Goal: Leave review/rating

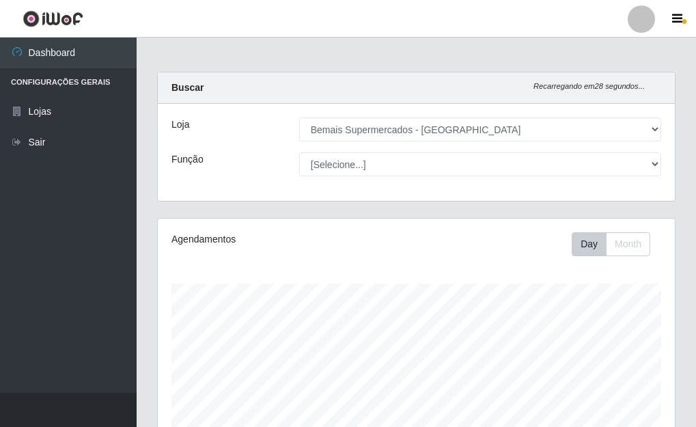
select select "249"
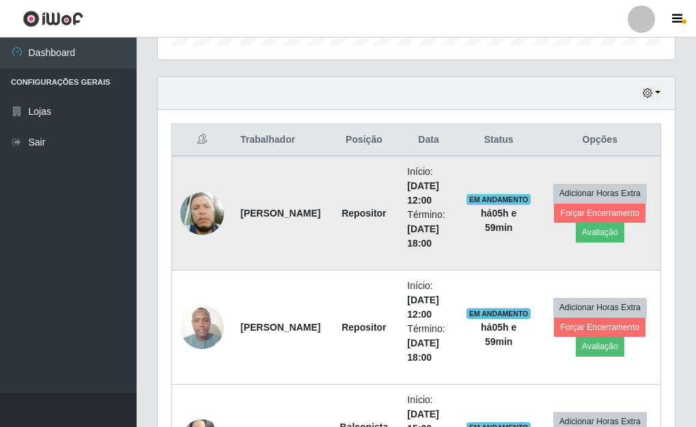
scroll to position [510, 0]
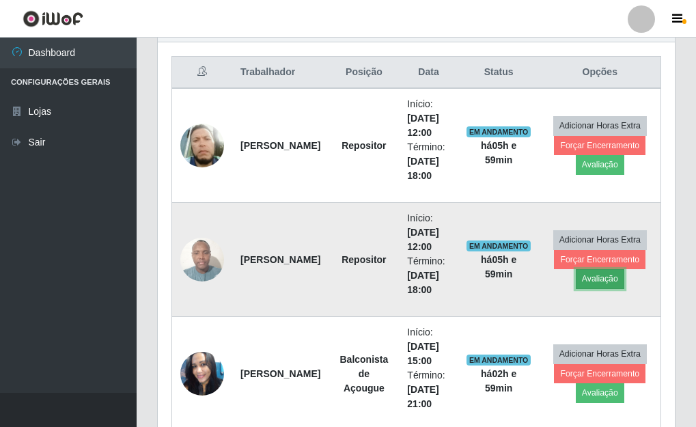
click at [609, 281] on button "Avaliação" at bounding box center [600, 278] width 49 height 19
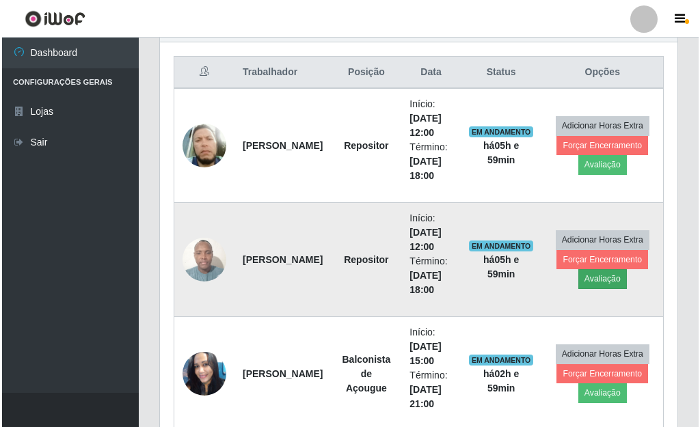
scroll to position [283, 509]
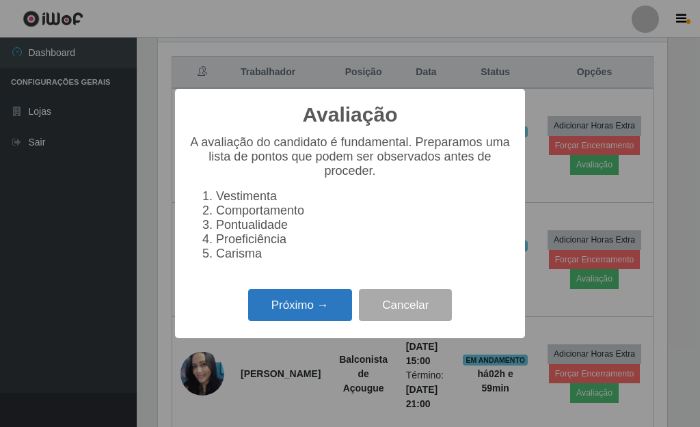
click at [277, 311] on button "Próximo →" at bounding box center [300, 305] width 104 height 32
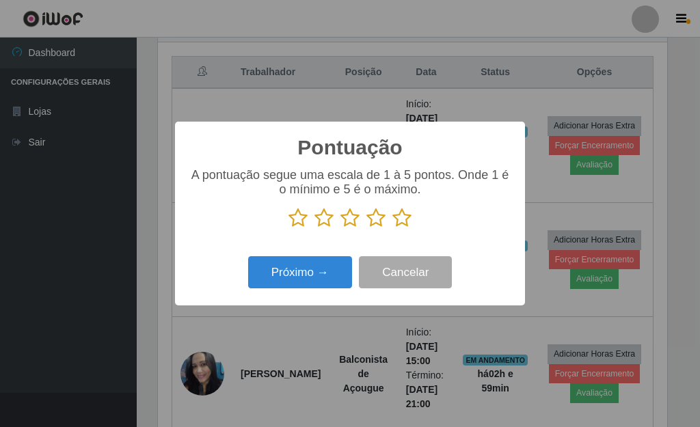
scroll to position [682830, 682605]
click at [400, 221] on icon at bounding box center [401, 218] width 19 height 20
click at [392, 228] on input "radio" at bounding box center [392, 228] width 0 height 0
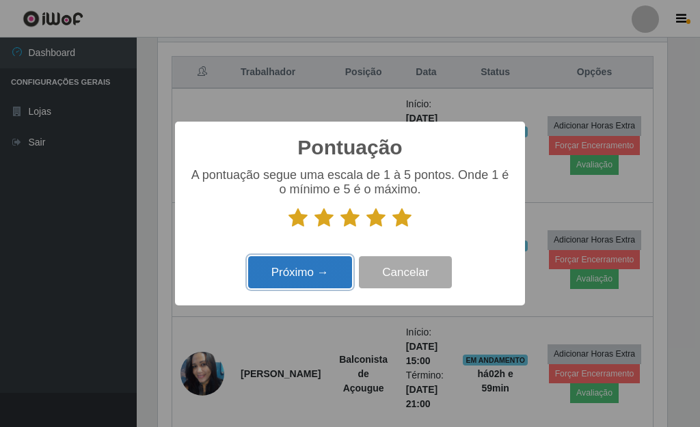
click at [327, 267] on button "Próximo →" at bounding box center [300, 272] width 104 height 32
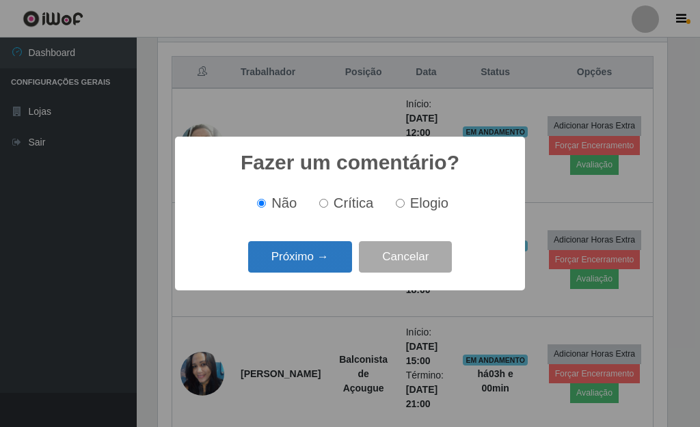
click at [310, 256] on button "Próximo →" at bounding box center [300, 257] width 104 height 32
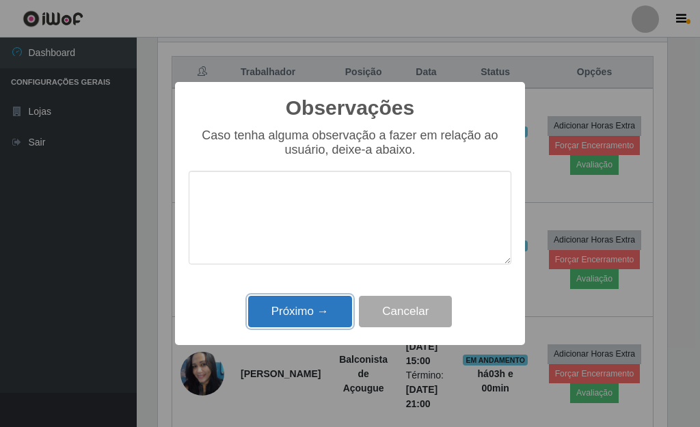
click at [317, 307] on button "Próximo →" at bounding box center [300, 312] width 104 height 32
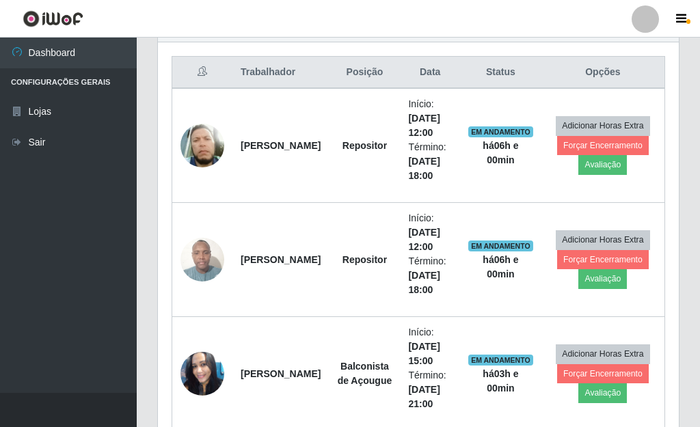
scroll to position [283, 517]
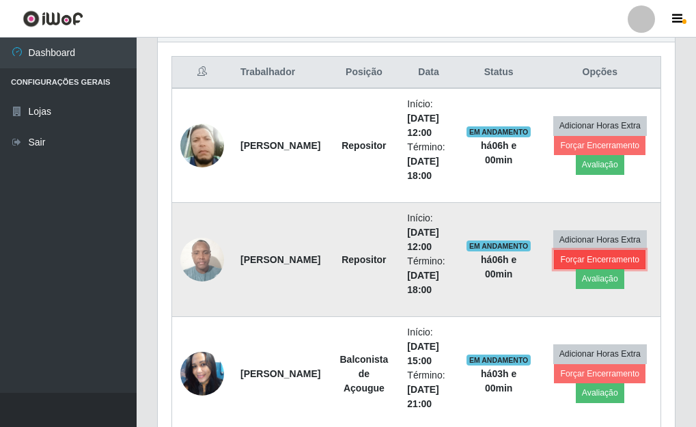
click at [579, 262] on button "Forçar Encerramento" at bounding box center [600, 259] width 92 height 19
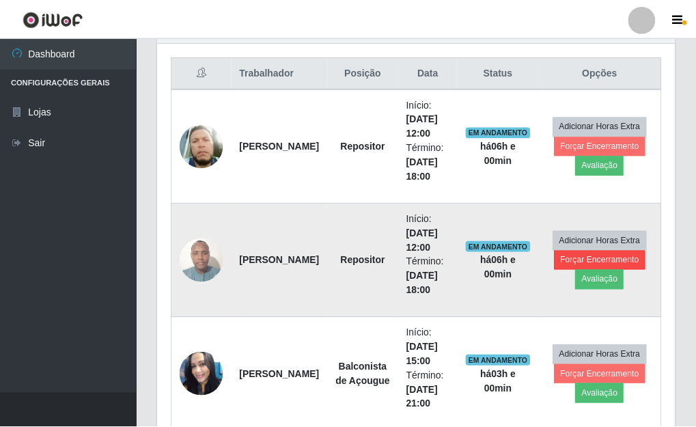
scroll to position [283, 509]
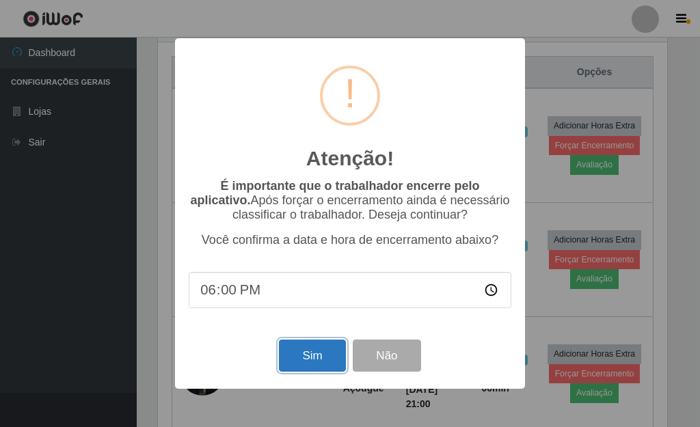
click at [313, 345] on button "Sim" at bounding box center [312, 356] width 66 height 32
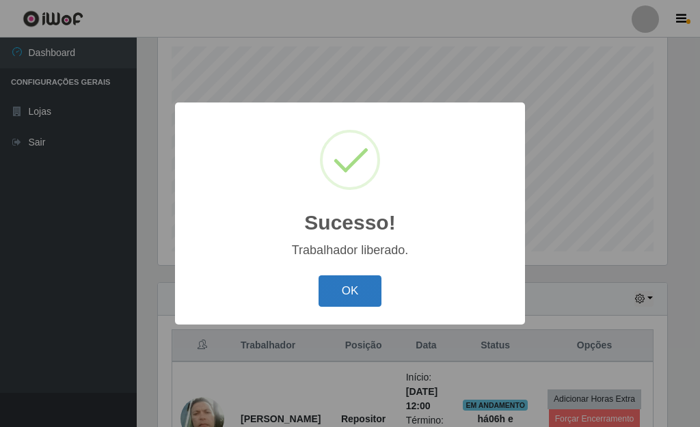
click at [366, 289] on button "OK" at bounding box center [350, 291] width 64 height 32
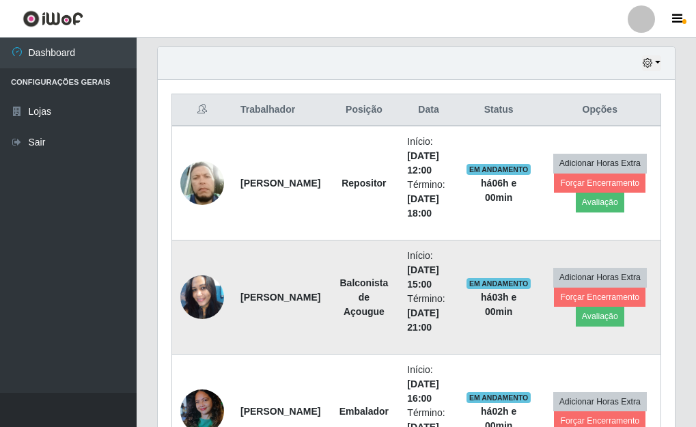
scroll to position [442, 0]
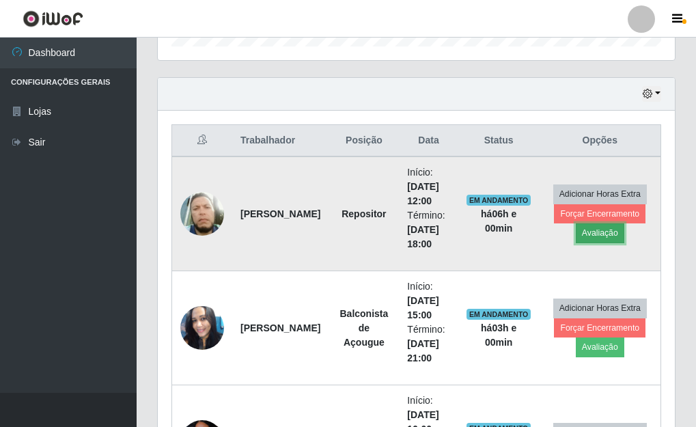
click at [609, 236] on button "Avaliação" at bounding box center [600, 232] width 49 height 19
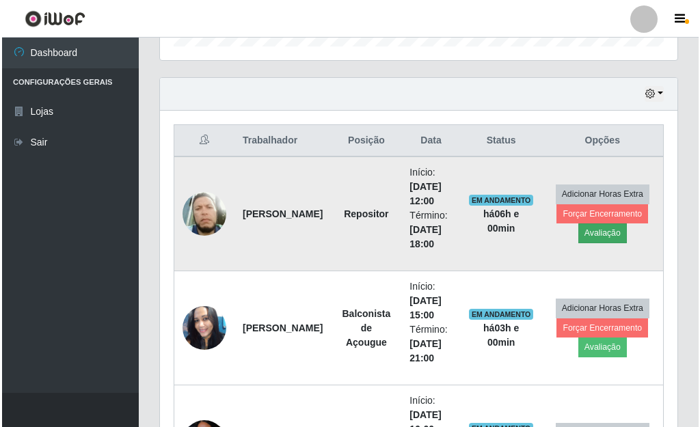
scroll to position [283, 509]
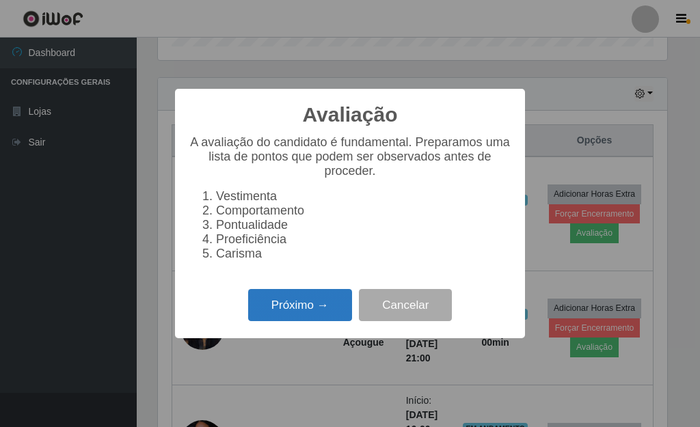
click at [288, 315] on button "Próximo →" at bounding box center [300, 305] width 104 height 32
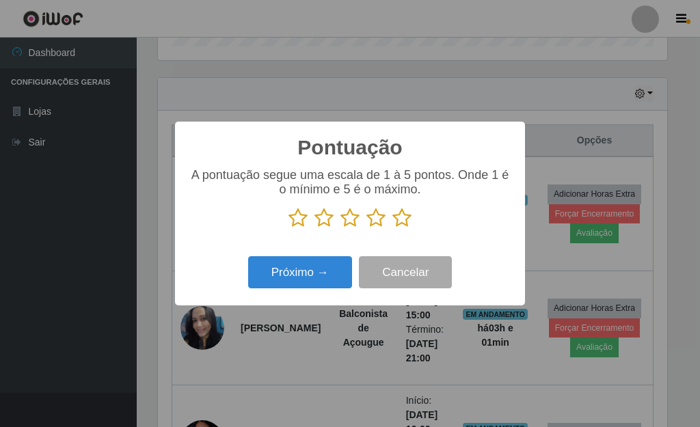
click at [403, 223] on icon at bounding box center [401, 218] width 19 height 20
click at [392, 228] on input "radio" at bounding box center [392, 228] width 0 height 0
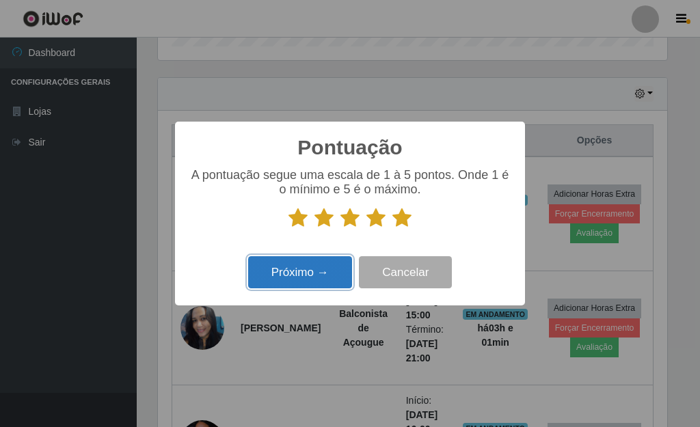
click at [304, 268] on button "Próximo →" at bounding box center [300, 272] width 104 height 32
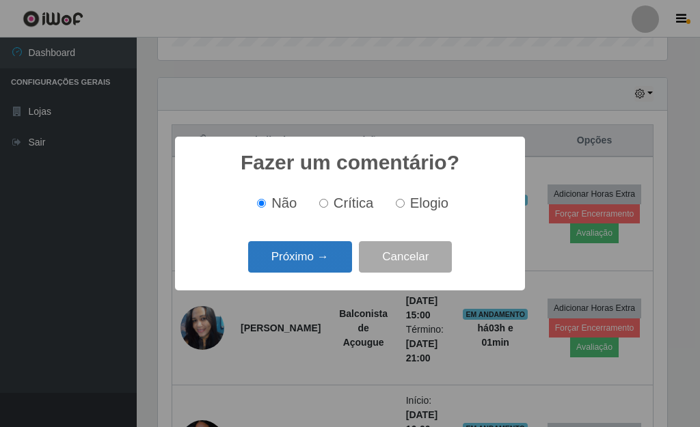
click at [314, 249] on button "Próximo →" at bounding box center [300, 257] width 104 height 32
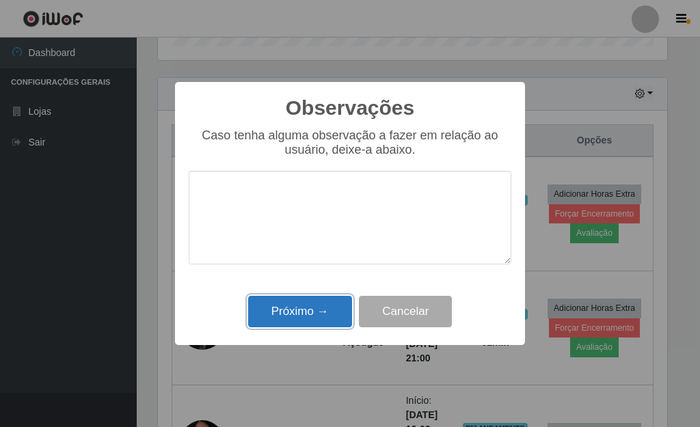
click at [312, 309] on button "Próximo →" at bounding box center [300, 312] width 104 height 32
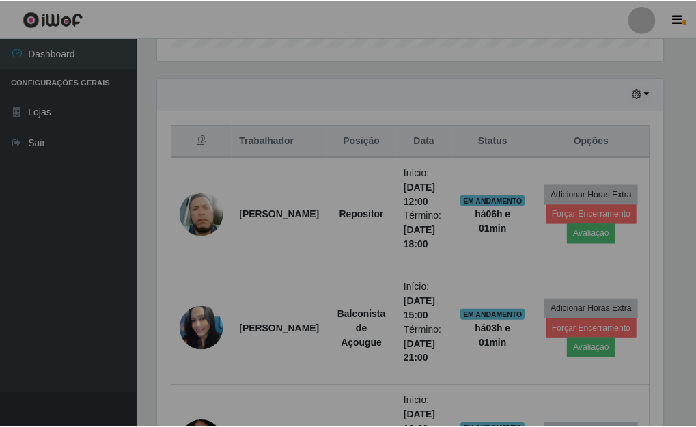
scroll to position [283, 517]
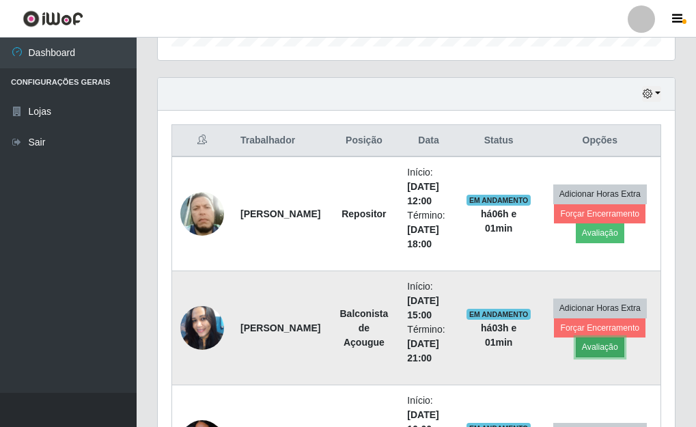
click at [593, 348] on button "Avaliação" at bounding box center [600, 346] width 49 height 19
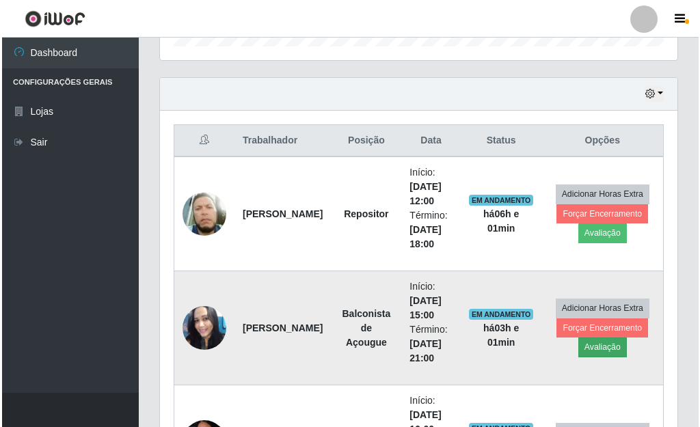
scroll to position [283, 509]
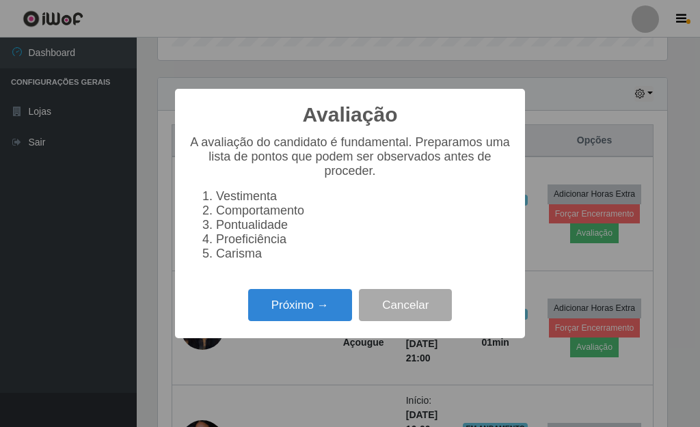
click at [292, 296] on div "Próximo → Cancelar" at bounding box center [350, 305] width 322 height 39
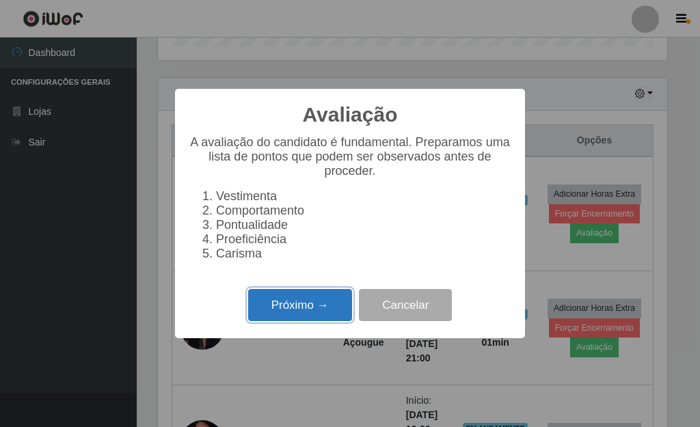
click at [309, 316] on button "Próximo →" at bounding box center [300, 305] width 104 height 32
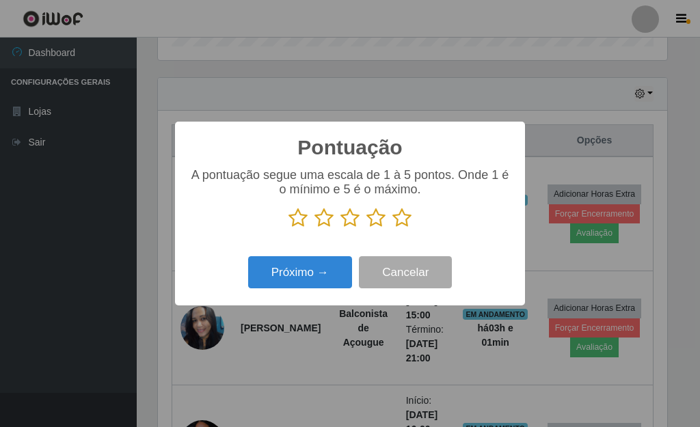
scroll to position [682830, 682605]
click at [400, 225] on icon at bounding box center [401, 218] width 19 height 20
click at [392, 228] on input "radio" at bounding box center [392, 228] width 0 height 0
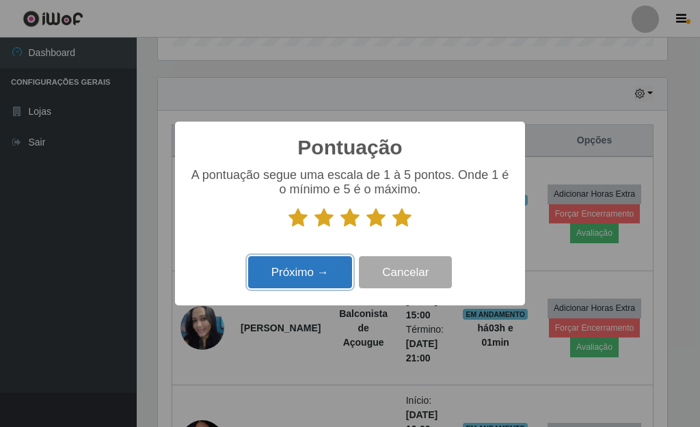
click at [316, 273] on button "Próximo →" at bounding box center [300, 272] width 104 height 32
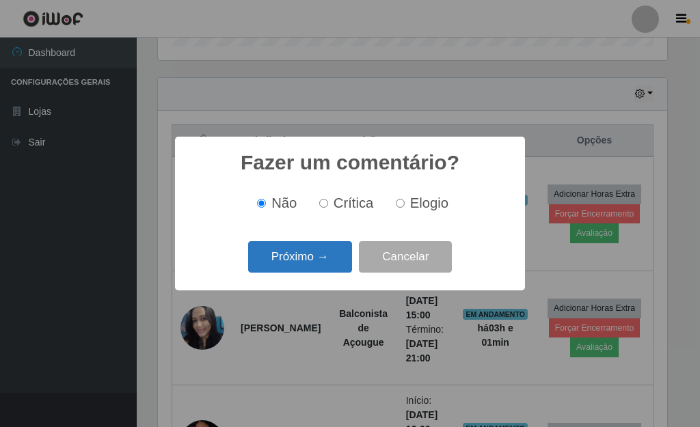
click at [312, 269] on button "Próximo →" at bounding box center [300, 257] width 104 height 32
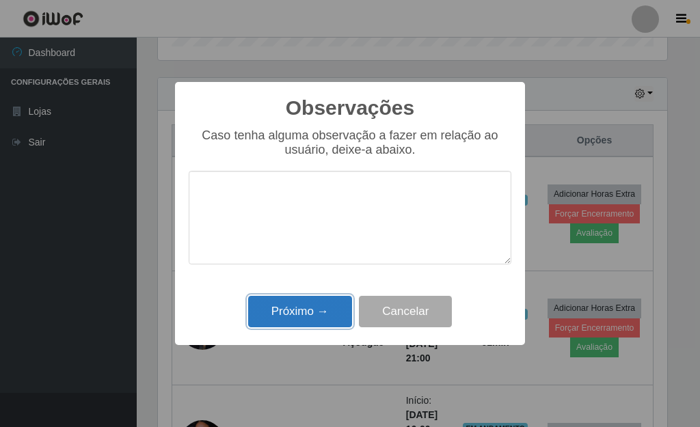
click at [309, 309] on button "Próximo →" at bounding box center [300, 312] width 104 height 32
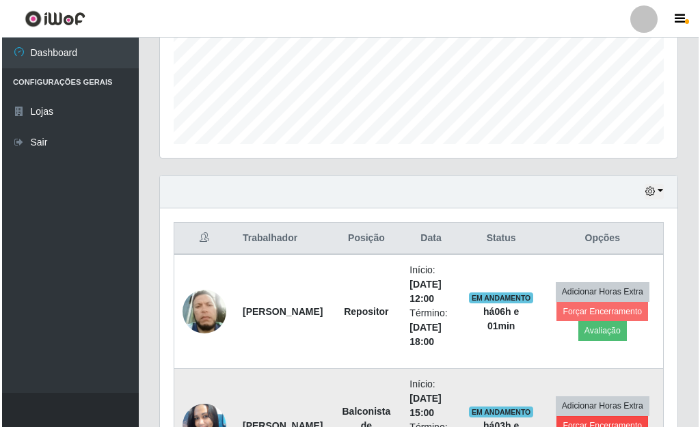
scroll to position [466, 0]
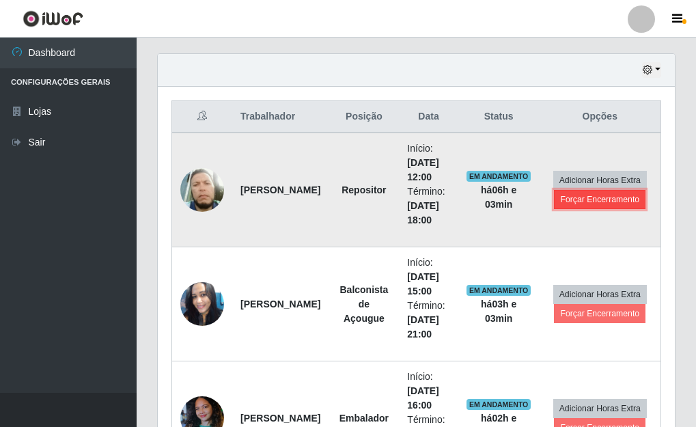
click at [620, 200] on button "Forçar Encerramento" at bounding box center [600, 199] width 92 height 19
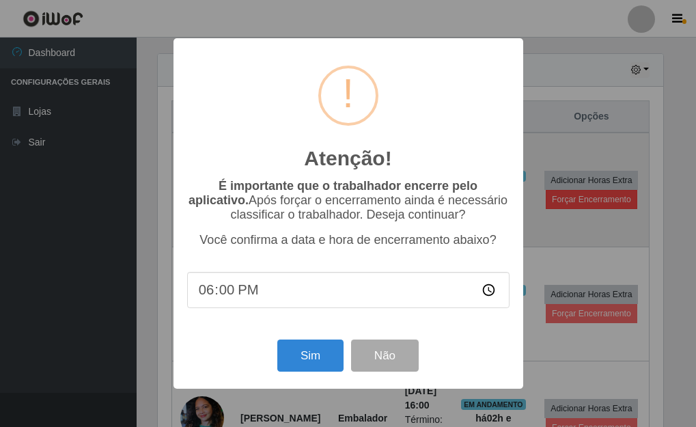
scroll to position [283, 509]
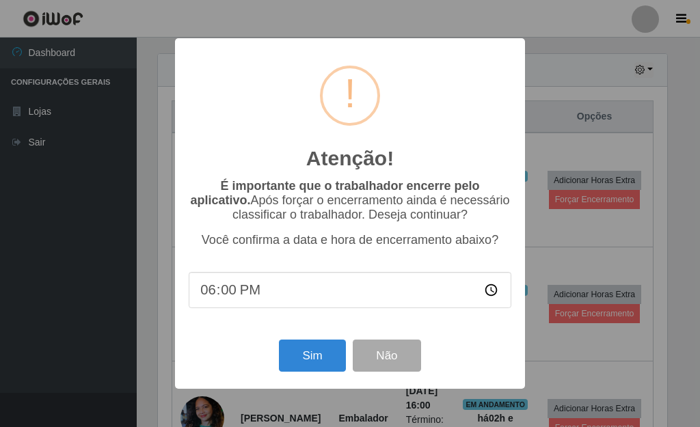
drag, startPoint x: 229, startPoint y: 301, endPoint x: 239, endPoint y: 296, distance: 11.0
click at [231, 301] on input "18:00" at bounding box center [350, 290] width 322 height 36
type input "18:03"
click at [304, 367] on button "Sim" at bounding box center [312, 356] width 66 height 32
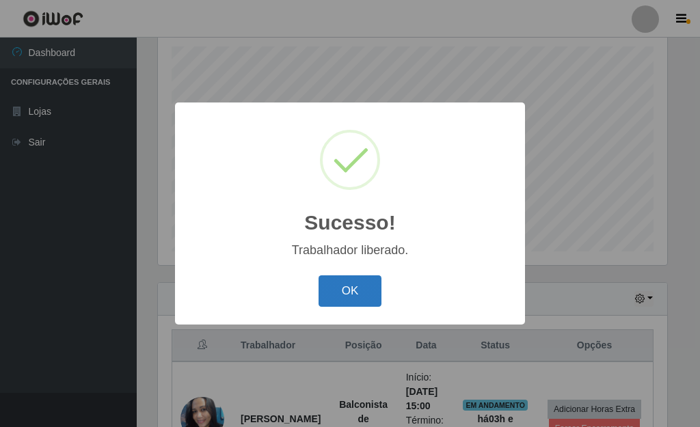
click at [361, 291] on button "OK" at bounding box center [350, 291] width 64 height 32
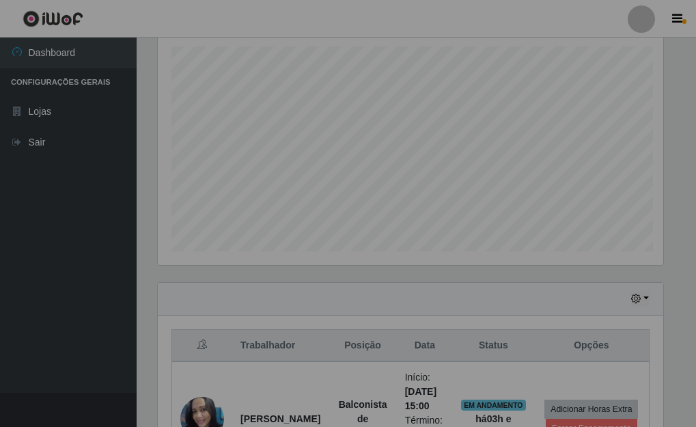
scroll to position [283, 517]
